Goal: Task Accomplishment & Management: Manage account settings

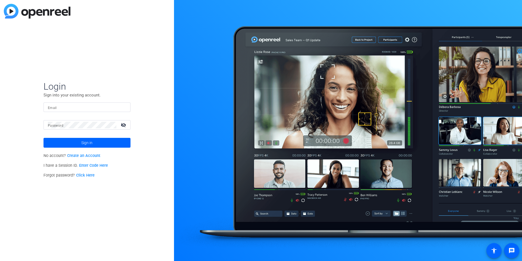
type input "[EMAIL_ADDRESS][DOMAIN_NAME]"
click at [69, 104] on input "[EMAIL_ADDRESS][DOMAIN_NAME]" at bounding box center [87, 107] width 78 height 7
click at [64, 108] on input "[EMAIL_ADDRESS][DOMAIN_NAME]" at bounding box center [87, 107] width 78 height 7
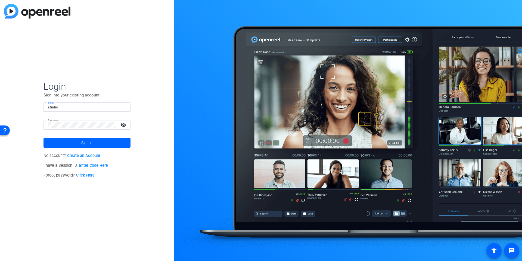
click at [121, 107] on img at bounding box center [122, 107] width 4 height 7
click at [161, 122] on div "Login Sign into your existing account. Email studio Password visibility_off Sig…" at bounding box center [87, 130] width 174 height 261
click at [84, 105] on input "studio" at bounding box center [87, 107] width 78 height 7
click at [124, 104] on div at bounding box center [123, 107] width 7 height 7
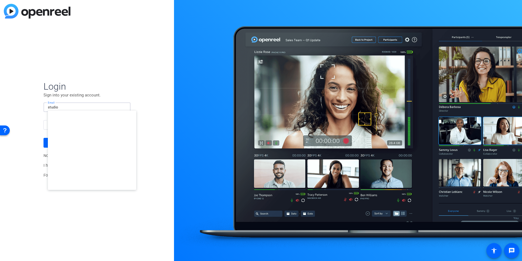
type input "studiosupport+2@openreel.com"
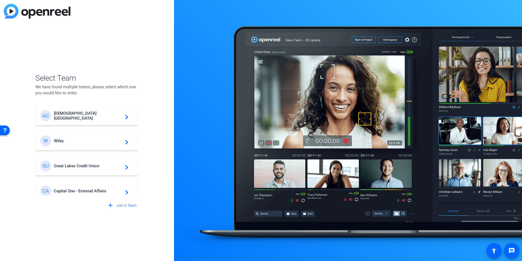
click at [168, 107] on div "Select Team We have found multiple teams, please select which one you would lik…" at bounding box center [87, 130] width 174 height 261
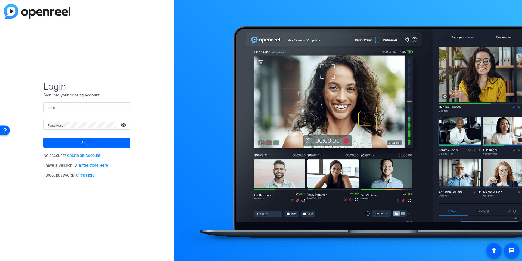
type input "[EMAIL_ADDRESS][DOMAIN_NAME]"
click at [69, 108] on input "[EMAIL_ADDRESS][DOMAIN_NAME]" at bounding box center [87, 107] width 78 height 7
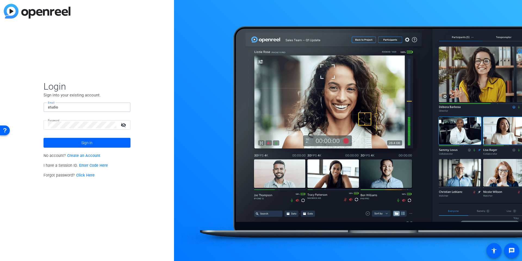
click at [121, 110] on div "studio" at bounding box center [87, 107] width 78 height 10
click at [123, 107] on img at bounding box center [122, 107] width 4 height 7
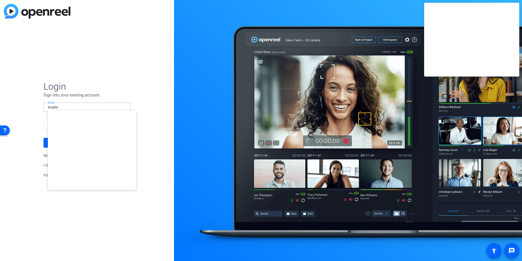
type input "[EMAIL_ADDRESS][DOMAIN_NAME]"
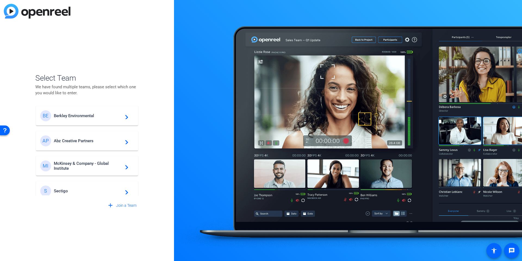
click at [71, 114] on span "Berkley Environmental" at bounding box center [88, 115] width 68 height 5
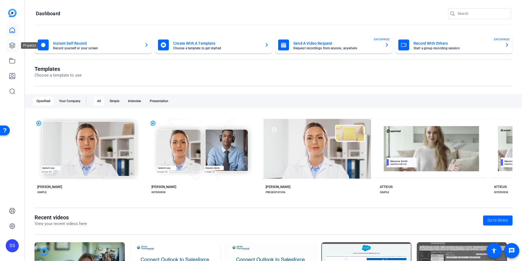
click at [13, 50] on link at bounding box center [12, 45] width 13 height 13
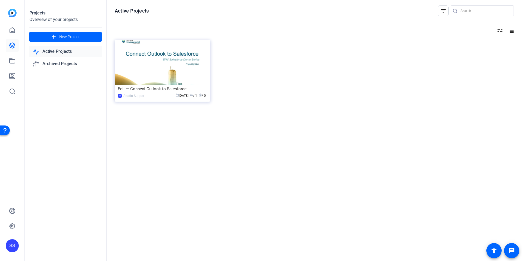
click at [80, 129] on div "Projects Overview of your projects add New Project Active Projects Archived Pro…" at bounding box center [66, 130] width 82 height 261
click at [182, 74] on img at bounding box center [162, 62] width 95 height 45
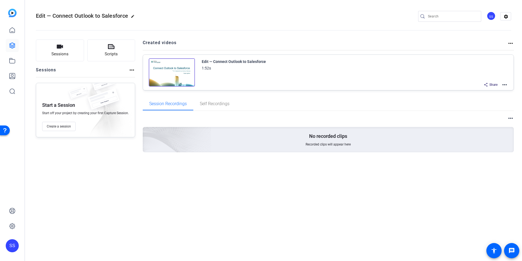
click at [140, 64] on div "Sessions Scripts Sessions more_horiz Start a Session Start off your project by …" at bounding box center [273, 105] width 497 height 144
click at [11, 44] on icon at bounding box center [12, 45] width 7 height 7
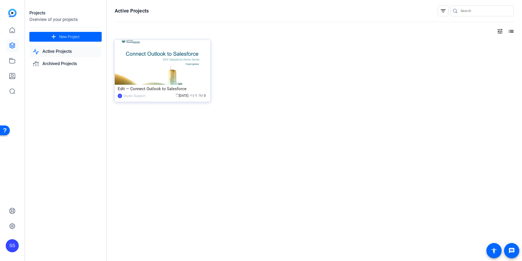
drag, startPoint x: 101, startPoint y: 133, endPoint x: 98, endPoint y: 124, distance: 8.7
click at [101, 133] on div "Projects Overview of your projects add New Project Active Projects Archived Pro…" at bounding box center [66, 130] width 82 height 261
click at [12, 33] on icon at bounding box center [12, 30] width 7 height 7
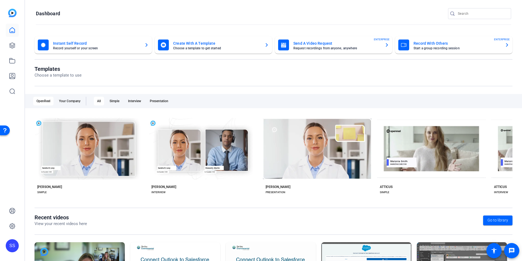
click at [10, 127] on div at bounding box center [7, 130] width 14 height 14
